Goal: Information Seeking & Learning: Learn about a topic

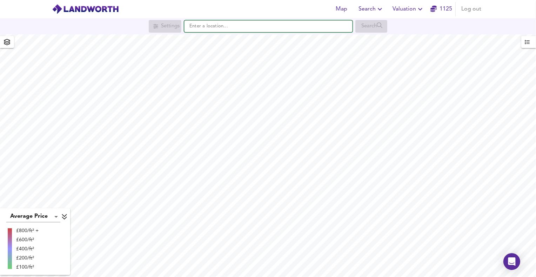
click at [194, 30] on input "text" at bounding box center [268, 26] width 169 height 12
paste input "PR6 8JR"
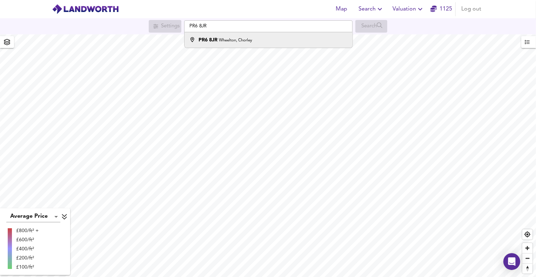
click at [207, 37] on div "PR6 8JR Wheelton, [GEOGRAPHIC_DATA]" at bounding box center [226, 40] width 54 height 7
type input "[STREET_ADDRESS]"
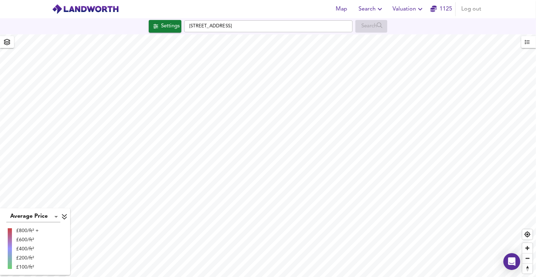
checkbox input "false"
checkbox input "true"
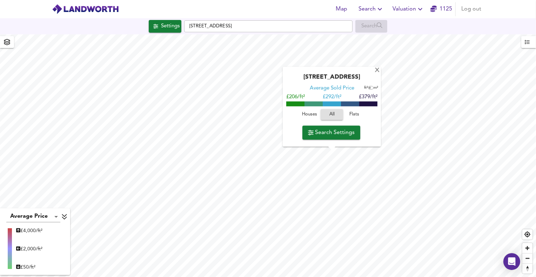
click at [309, 117] on span "Houses" at bounding box center [309, 115] width 19 height 8
